Goal: Find specific page/section: Find specific page/section

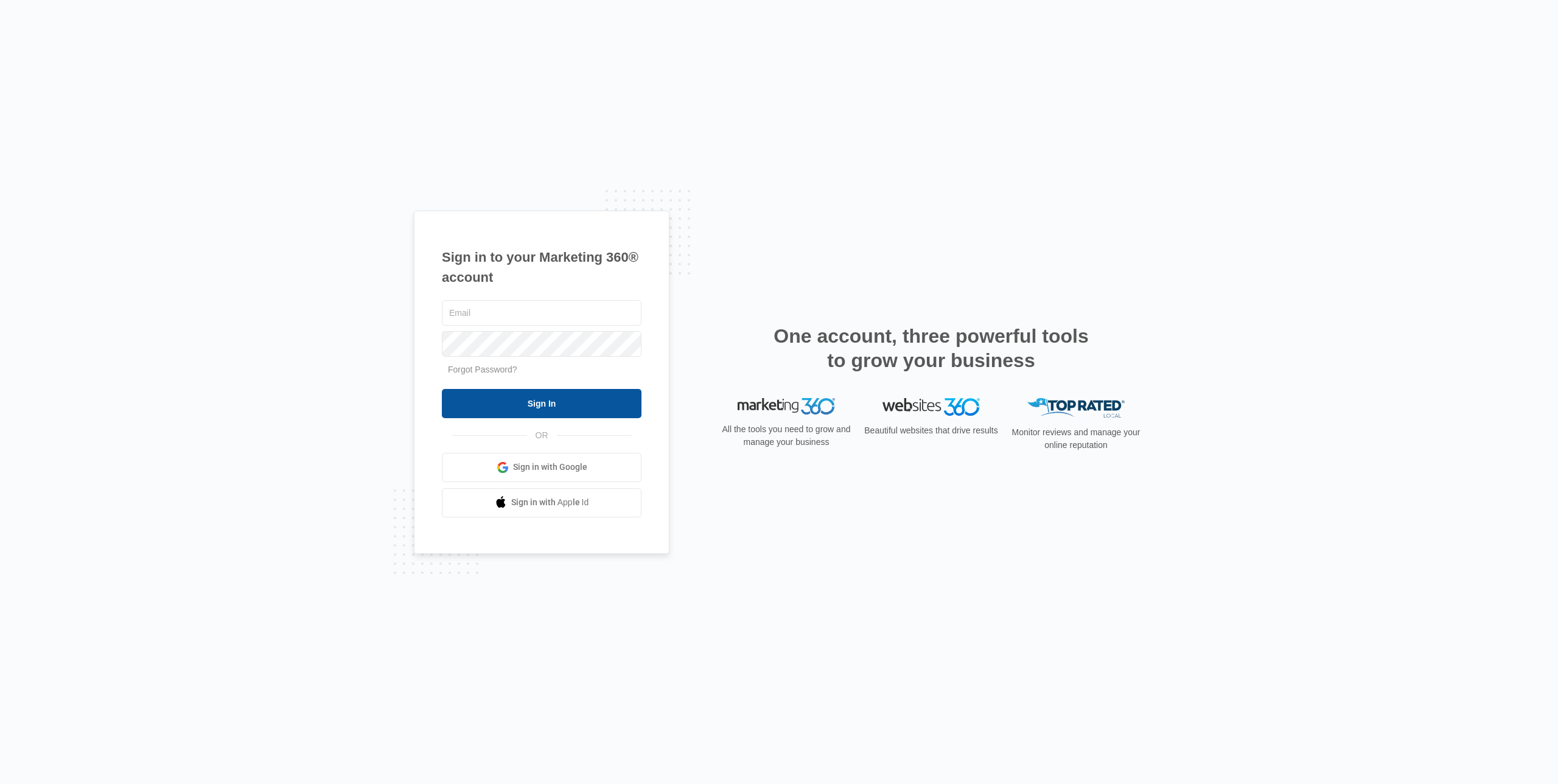
type input "Kyle.lewis@Marketing360.com"
click at [561, 404] on input "Sign In" at bounding box center [541, 403] width 200 height 29
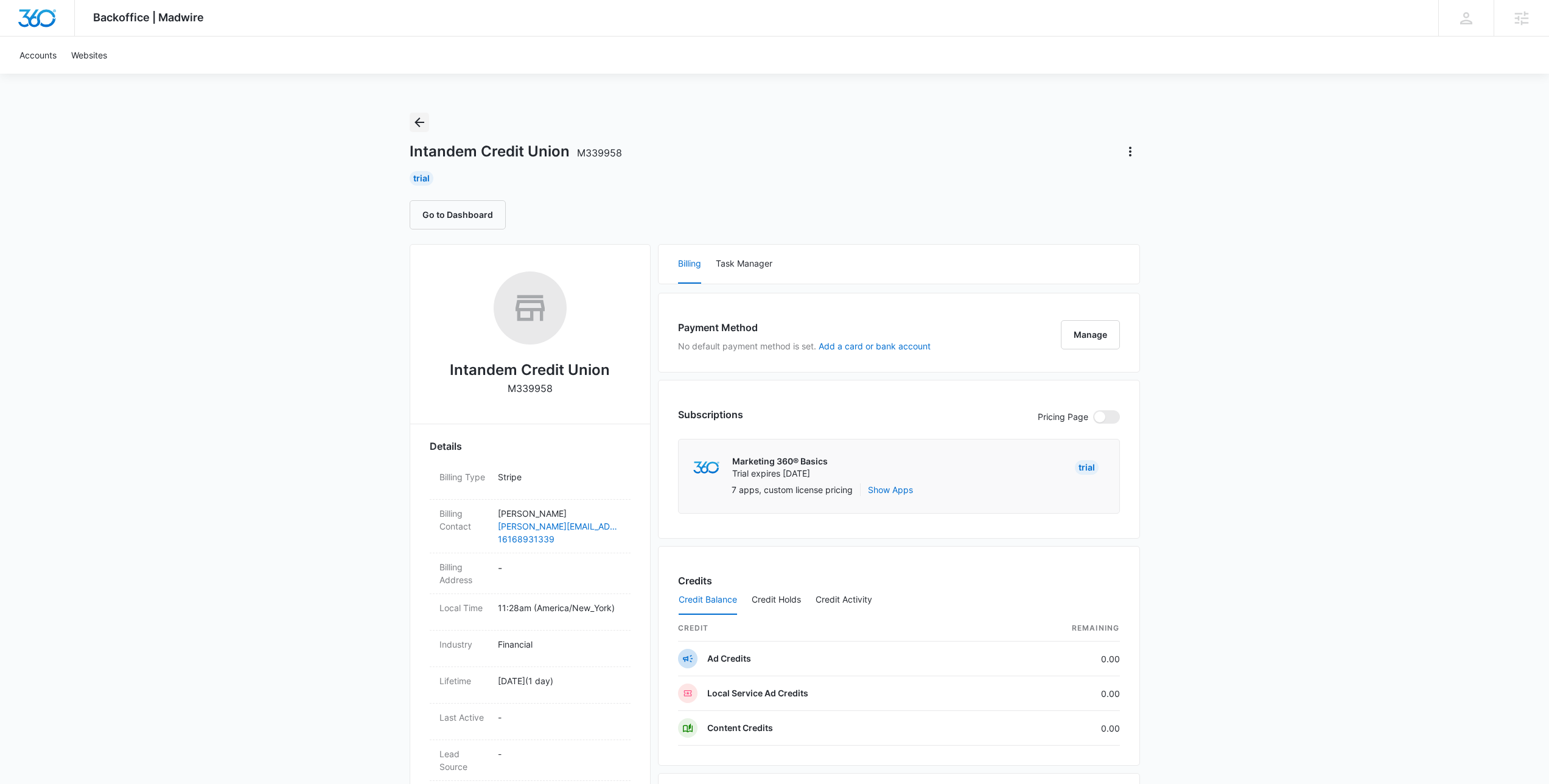
click at [418, 120] on icon "Back" at bounding box center [418, 122] width 14 height 14
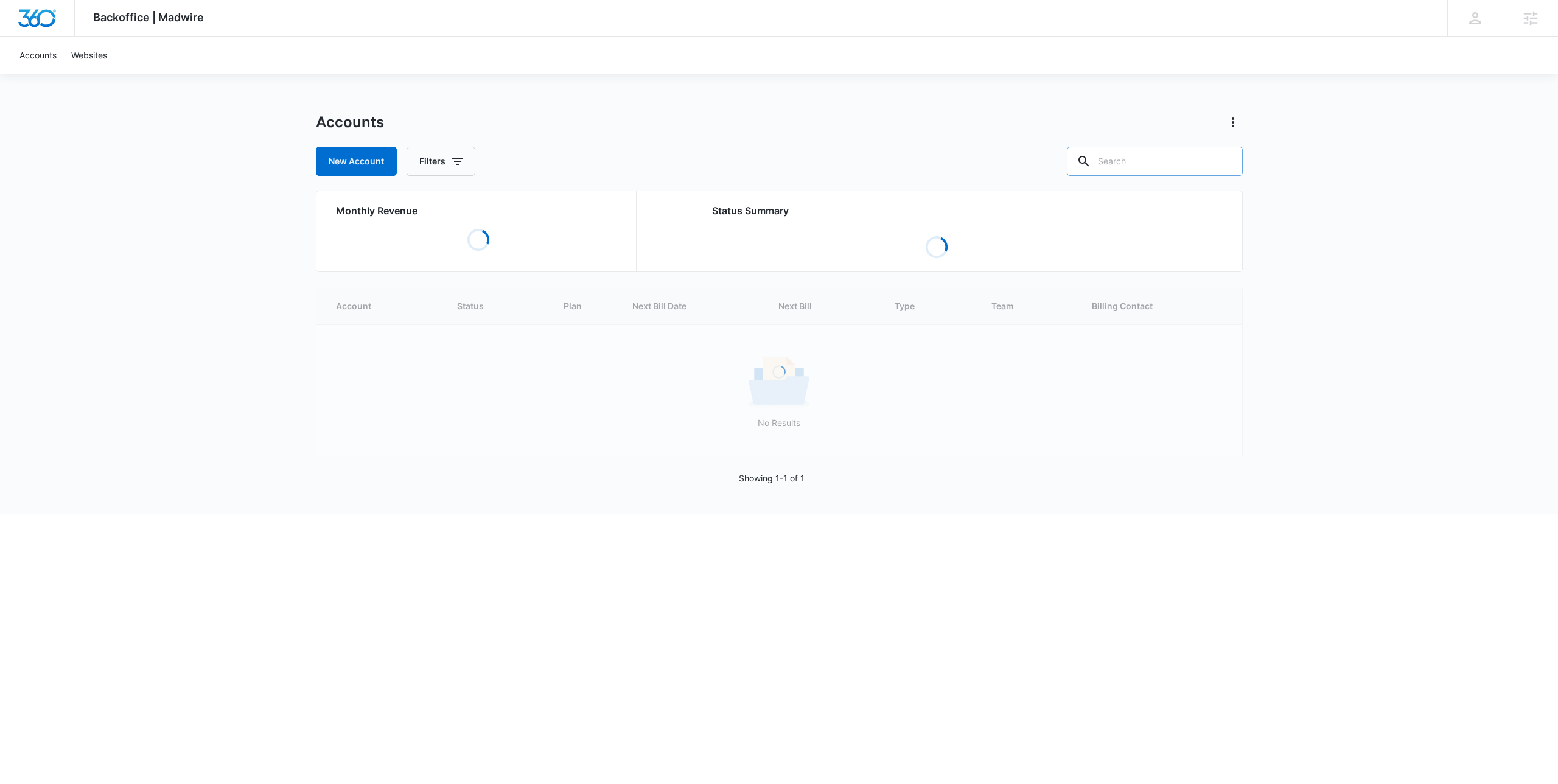
click at [1159, 159] on input "text" at bounding box center [1154, 161] width 176 height 29
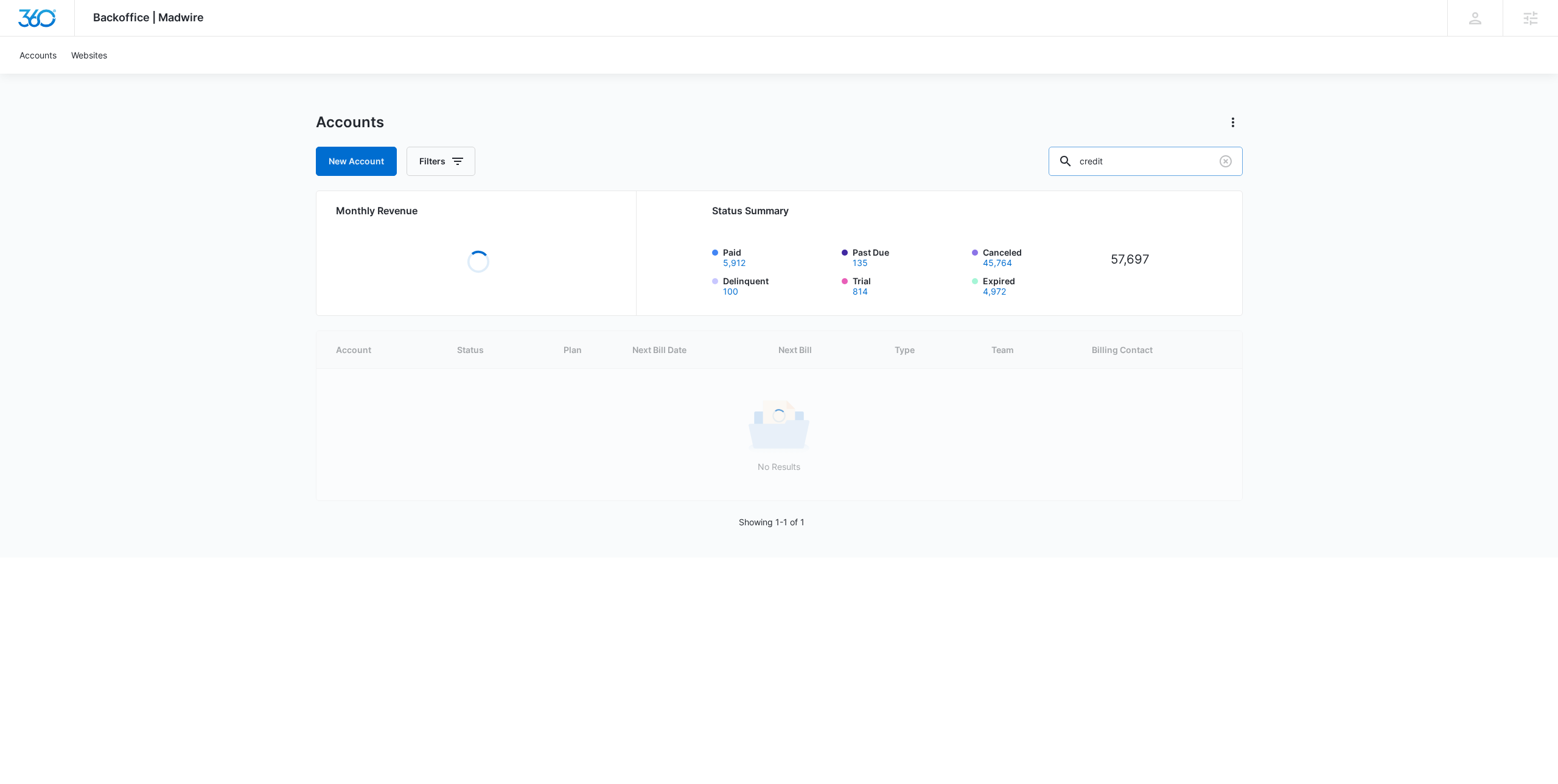
type input "credit"
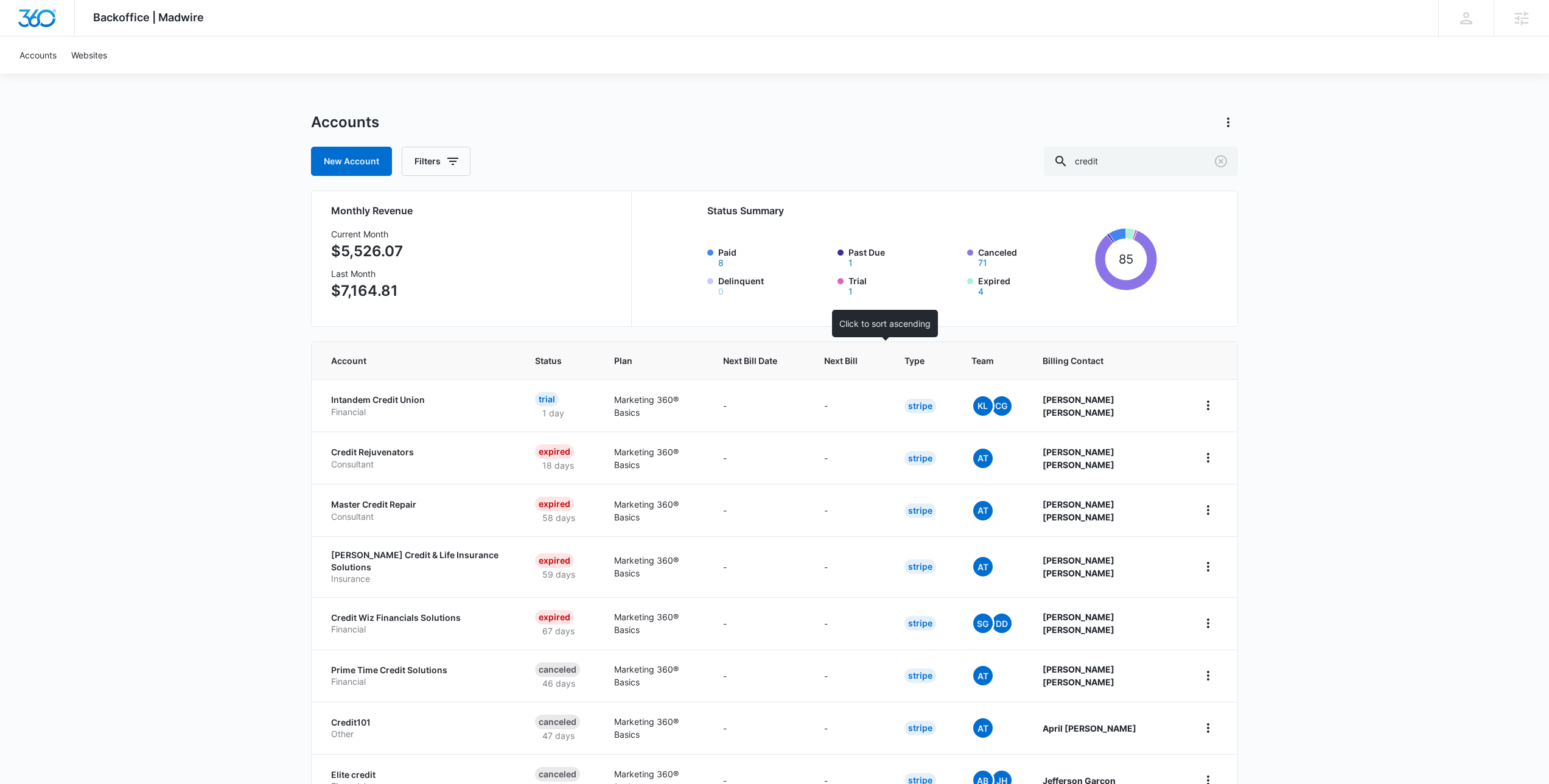
click at [858, 363] on span "Next Bill" at bounding box center [841, 360] width 33 height 13
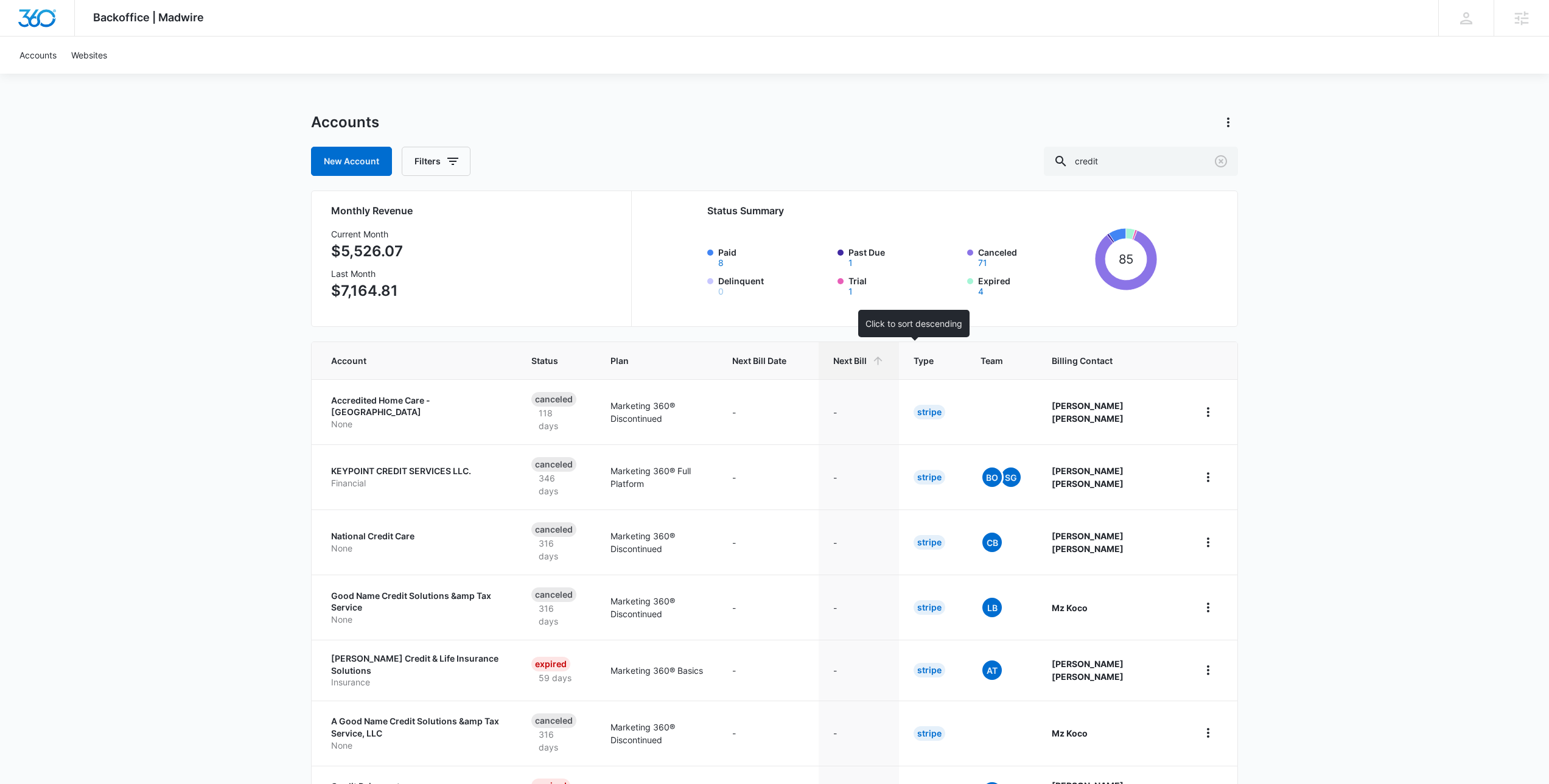
click at [867, 364] on span "Next Bill" at bounding box center [850, 360] width 33 height 13
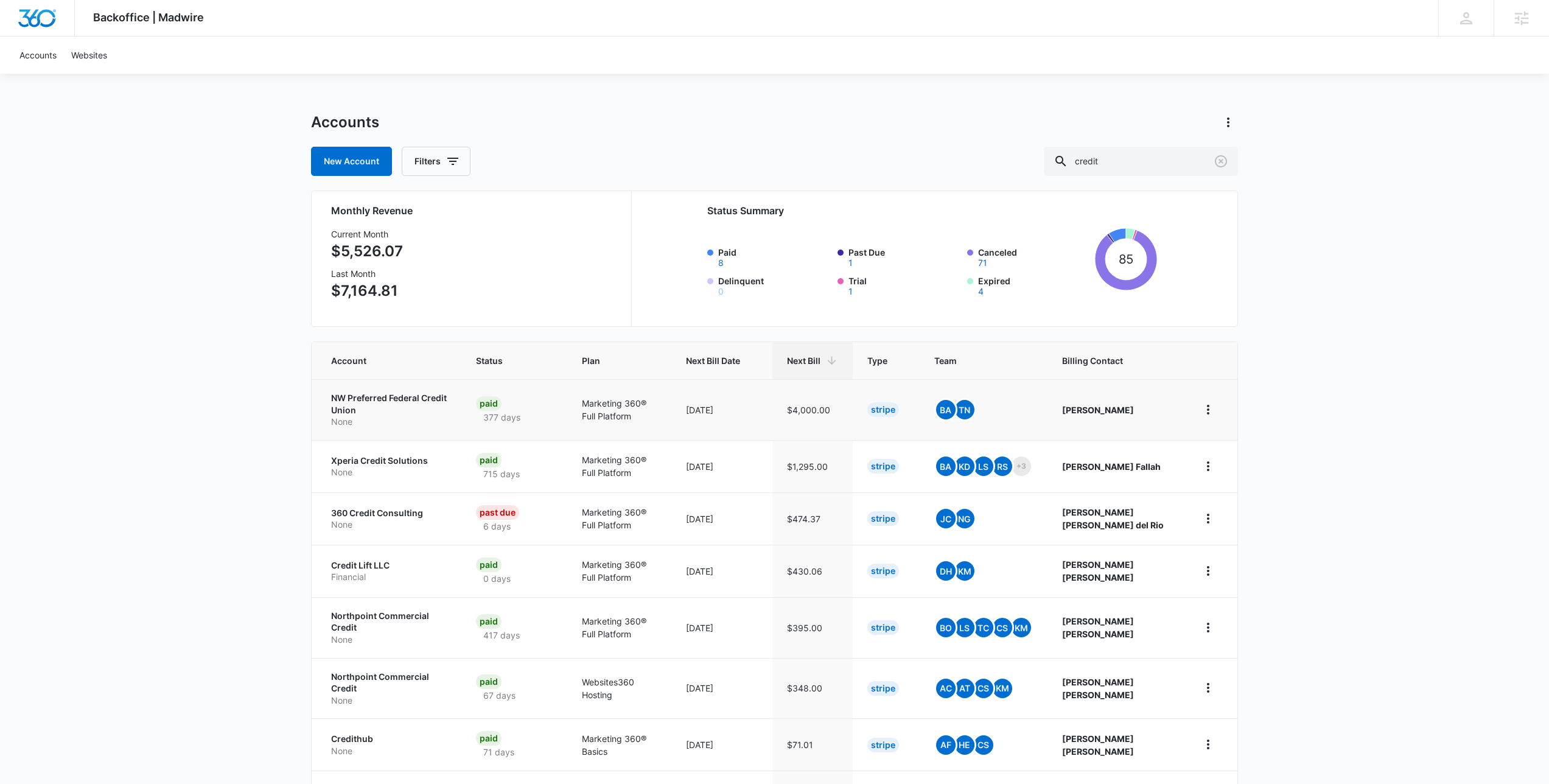
click at [372, 401] on p "NW Preferred Federal Credit Union" at bounding box center [388, 403] width 115 height 23
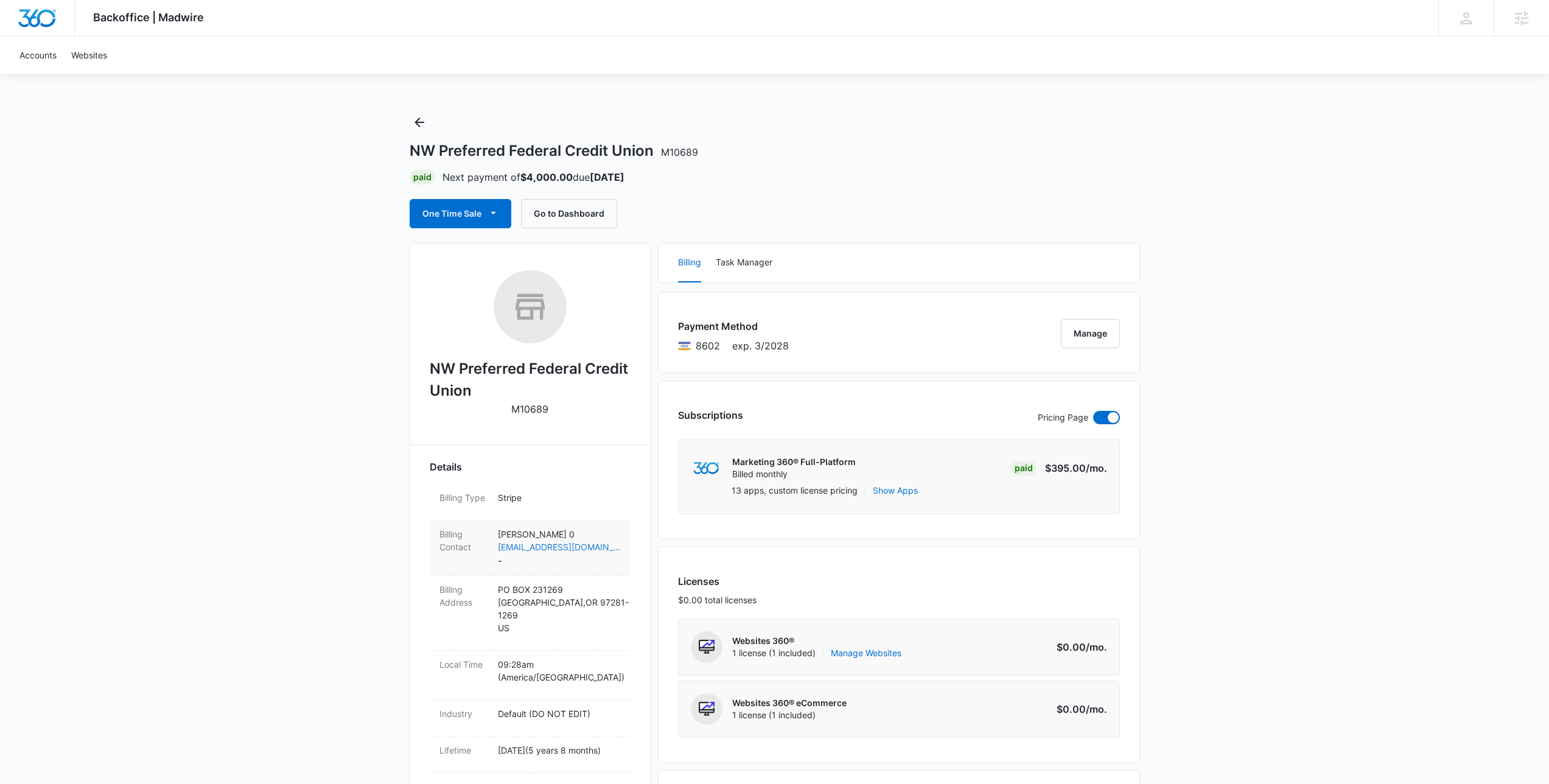
click at [574, 549] on link "[EMAIL_ADDRESS][DOMAIN_NAME]" at bounding box center [559, 546] width 123 height 13
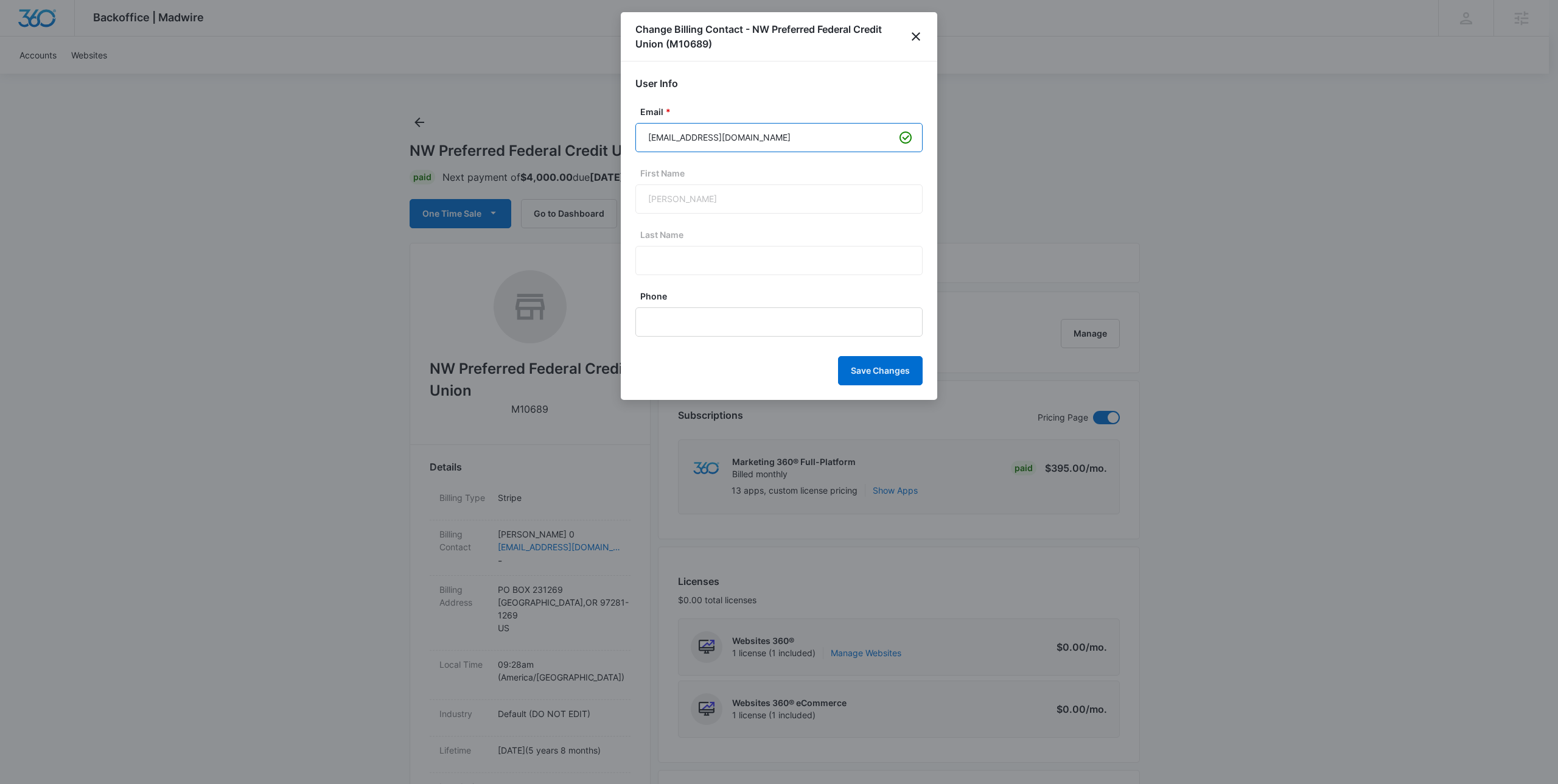
drag, startPoint x: 791, startPoint y: 140, endPoint x: 691, endPoint y: 147, distance: 100.2
click at [691, 147] on input "[EMAIL_ADDRESS][DOMAIN_NAME]" at bounding box center [779, 137] width 287 height 29
click at [910, 35] on icon "close" at bounding box center [915, 36] width 14 height 14
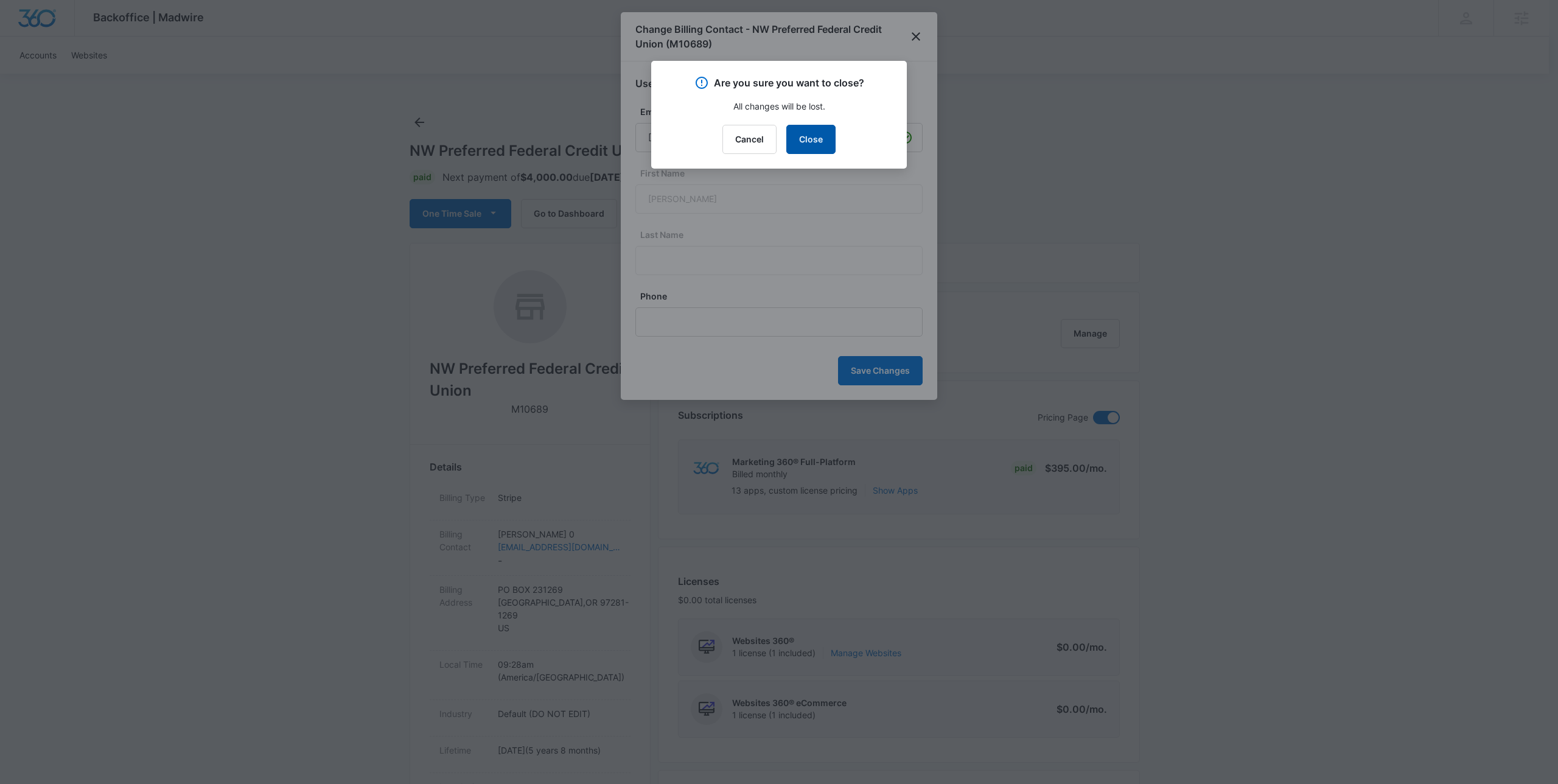
click at [819, 140] on button "Close" at bounding box center [811, 139] width 49 height 29
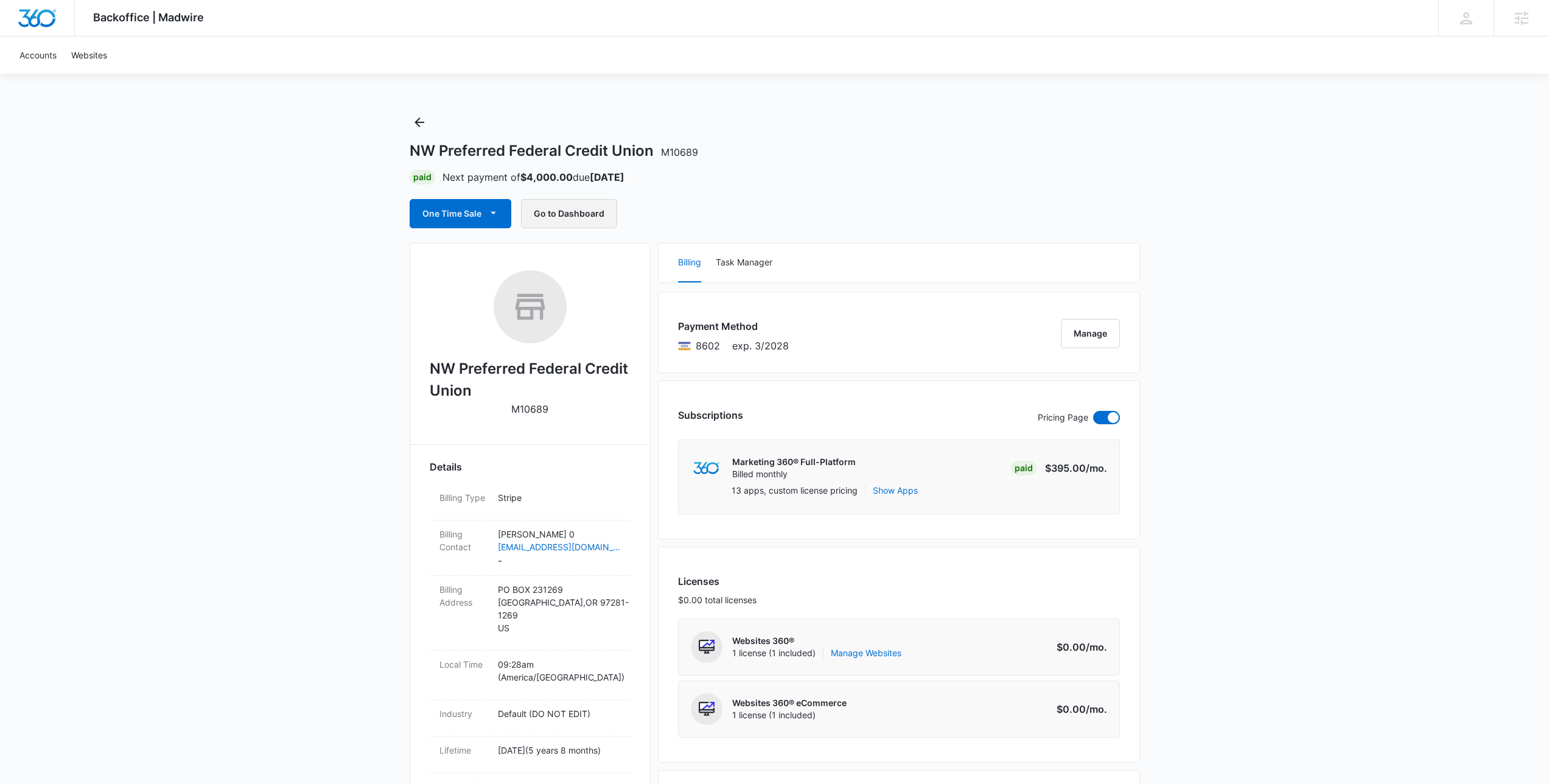
click at [610, 221] on button "Go to Dashboard" at bounding box center [569, 213] width 96 height 29
click at [422, 122] on icon "Back" at bounding box center [419, 123] width 10 height 10
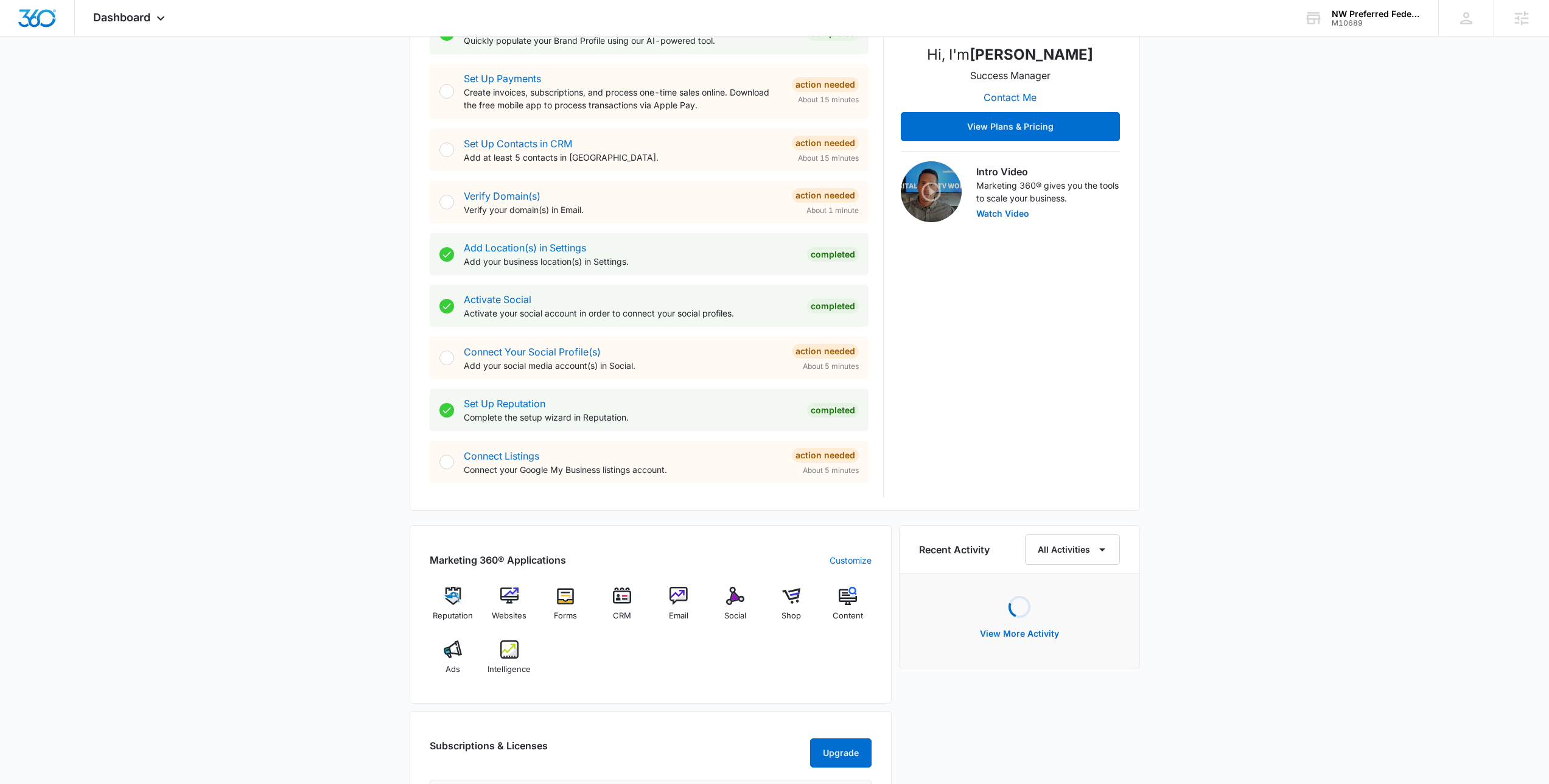
scroll to position [422, 0]
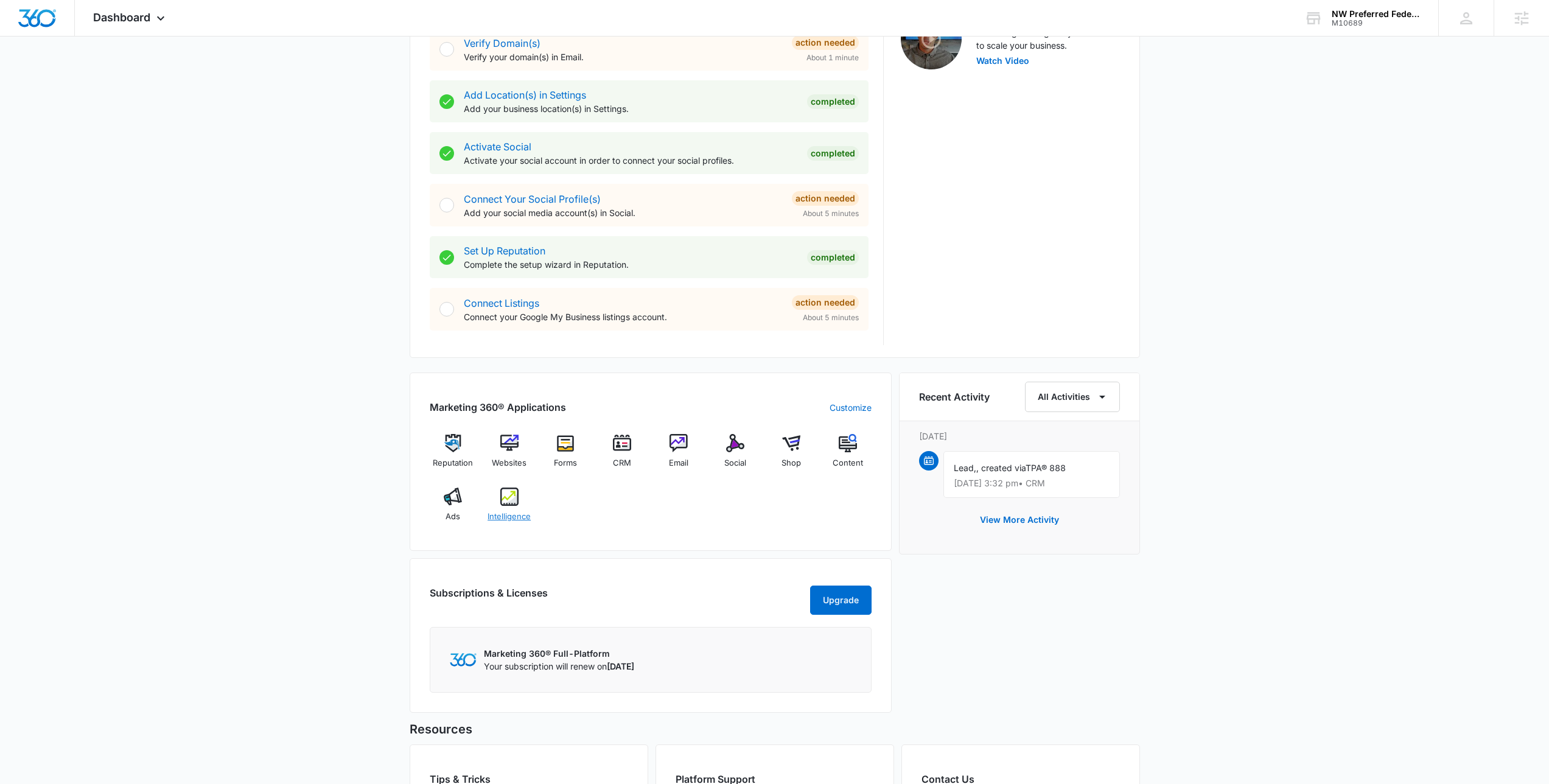
click at [503, 506] on div "Intelligence" at bounding box center [509, 509] width 47 height 43
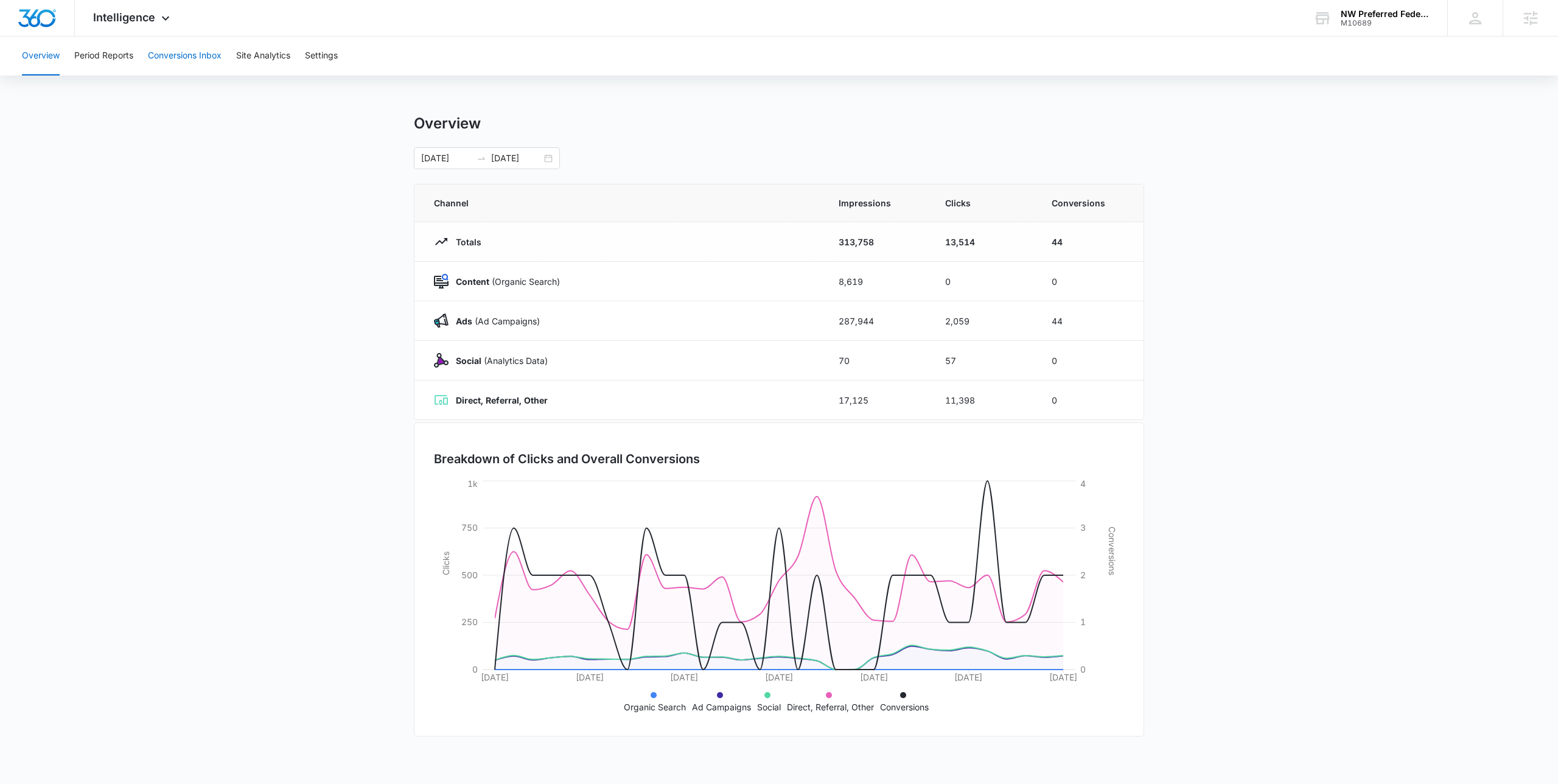
click at [174, 53] on button "Conversions Inbox" at bounding box center [185, 56] width 73 height 39
